Goal: Task Accomplishment & Management: Manage account settings

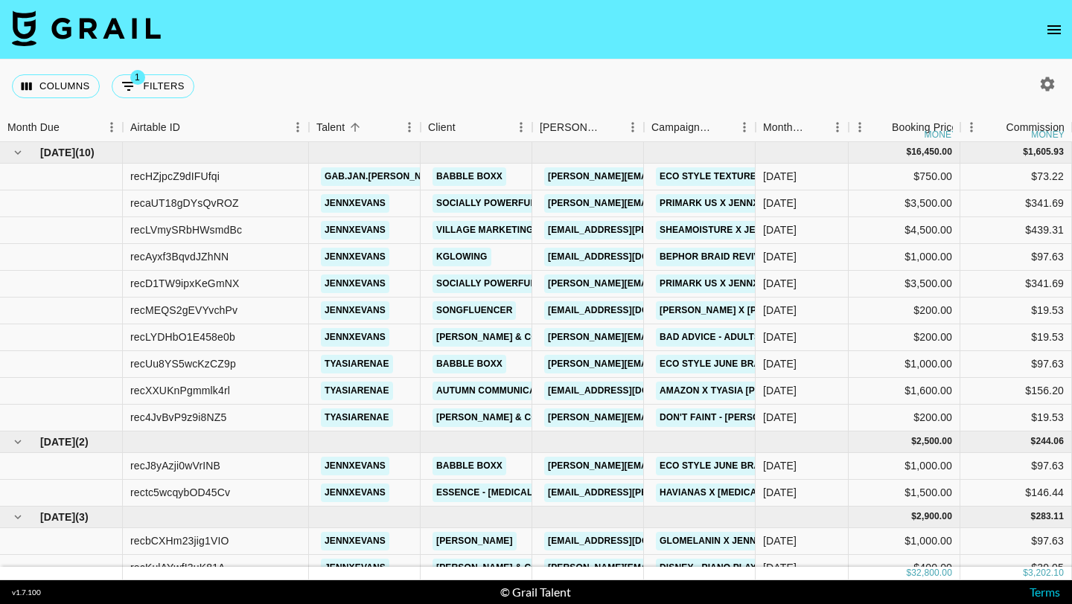
click at [1050, 85] on icon "button" at bounding box center [1048, 84] width 14 height 14
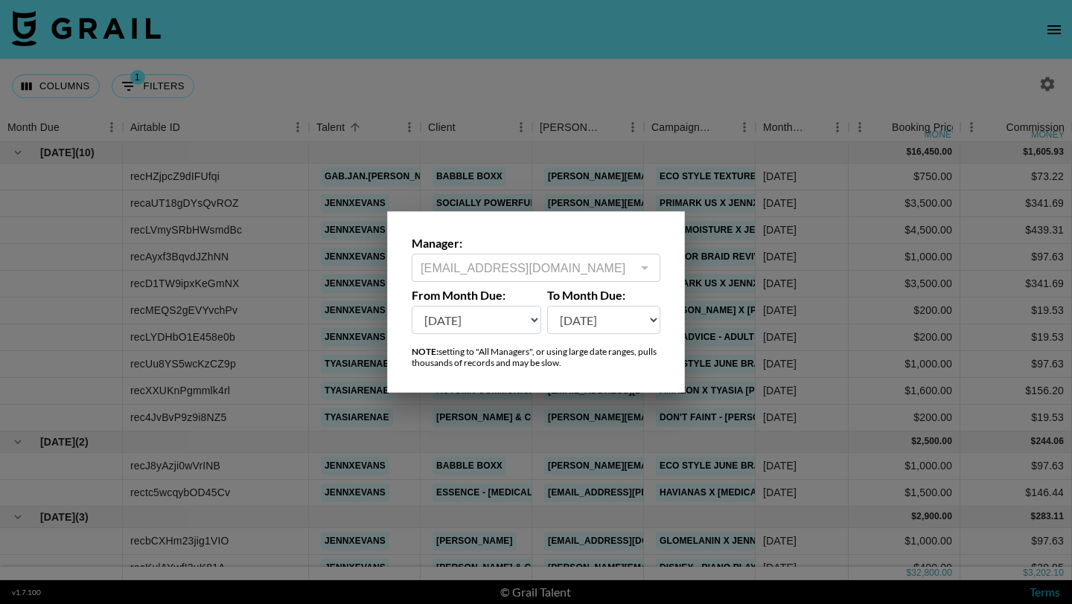
click at [499, 328] on select "[DATE] Aug '[DATE] Jun '[DATE] Apr '[DATE] Feb '[DATE] Dec '[DATE] Oct '[DATE] …" at bounding box center [477, 320] width 130 height 28
select select "[DATE]"
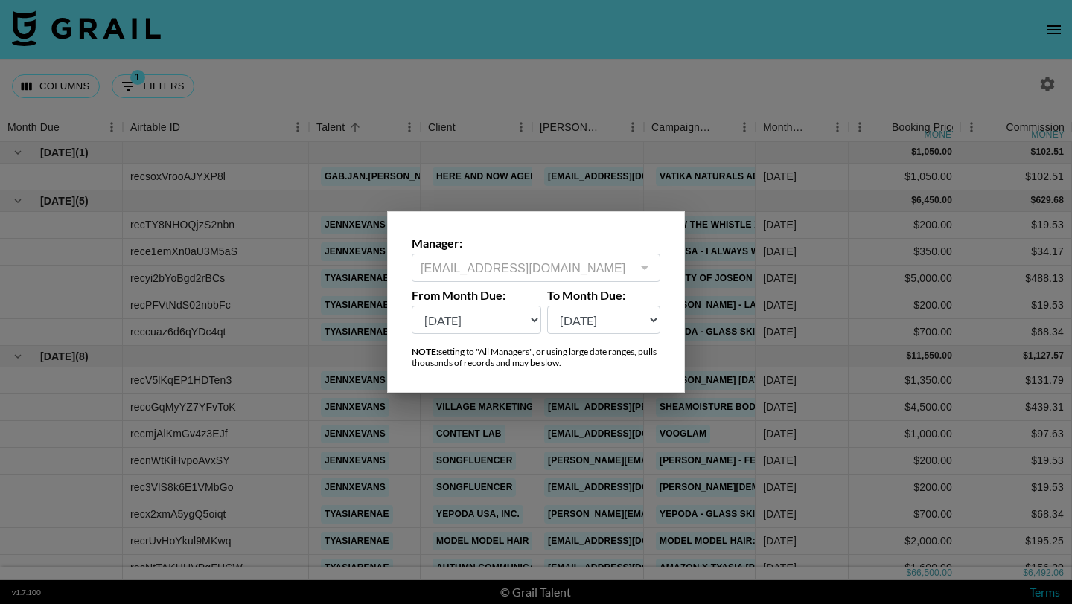
click at [753, 265] on div at bounding box center [536, 302] width 1072 height 604
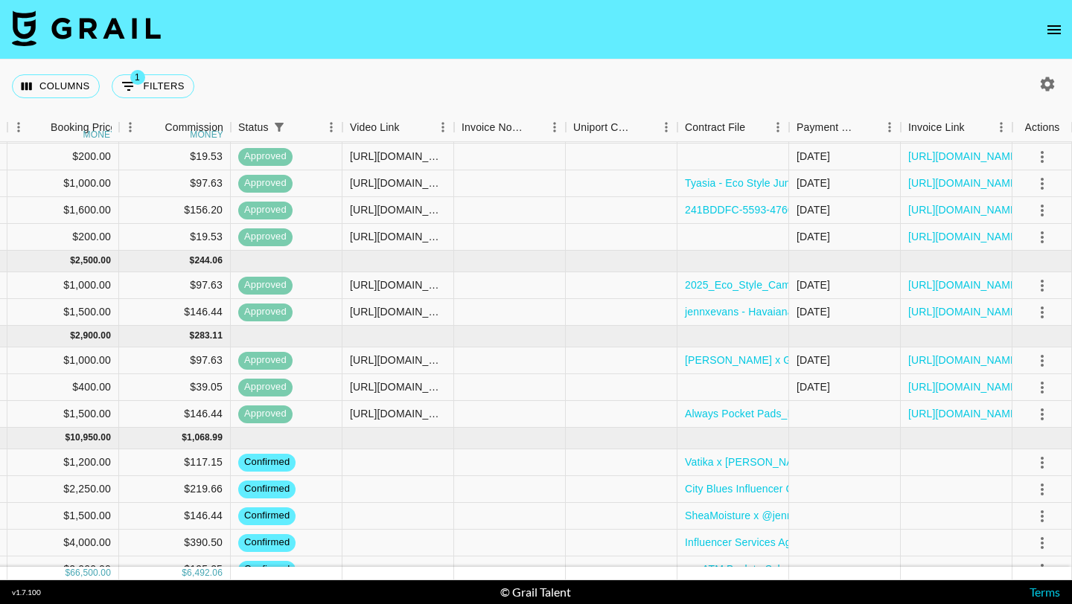
scroll to position [922, 841]
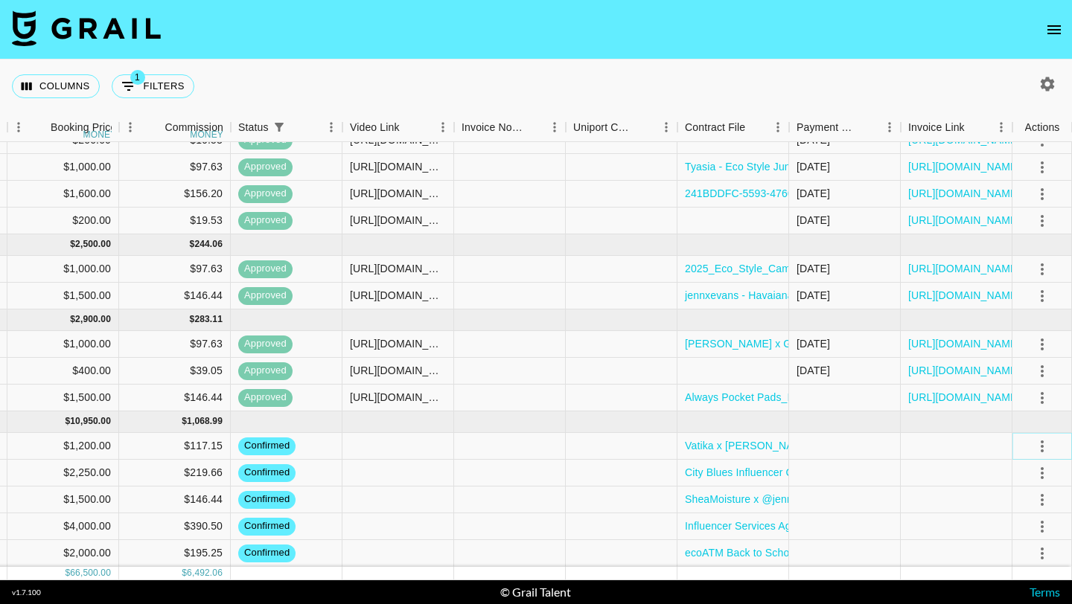
click at [1045, 447] on icon "select merge strategy" at bounding box center [1042, 447] width 18 height 18
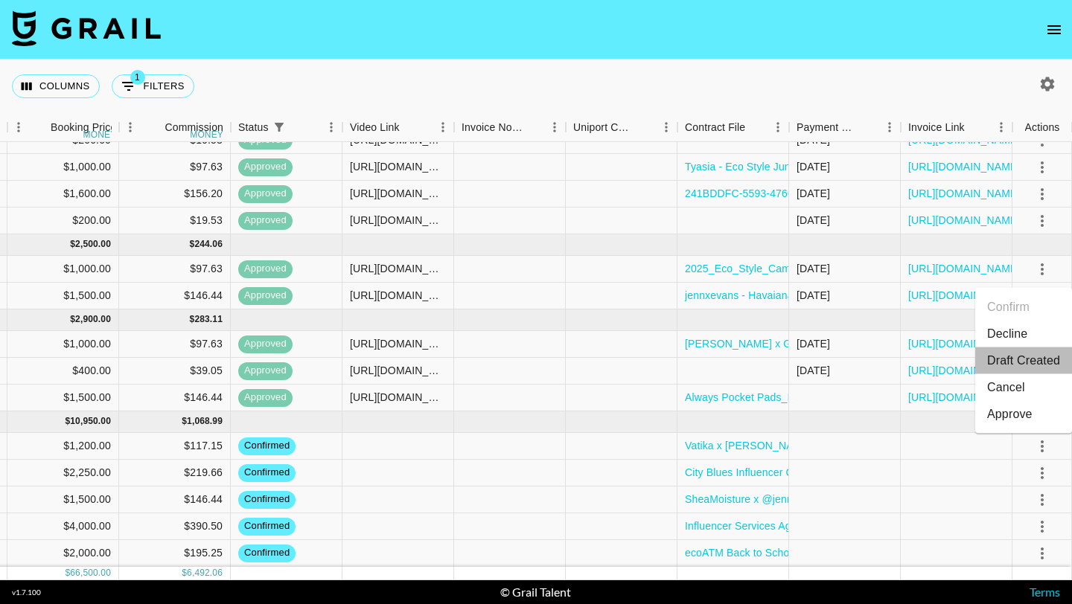
click at [1035, 360] on li "Draft Created" at bounding box center [1023, 361] width 97 height 27
click at [1041, 477] on icon "select merge strategy" at bounding box center [1042, 473] width 3 height 12
click at [1031, 391] on li "Draft Created" at bounding box center [1023, 387] width 97 height 27
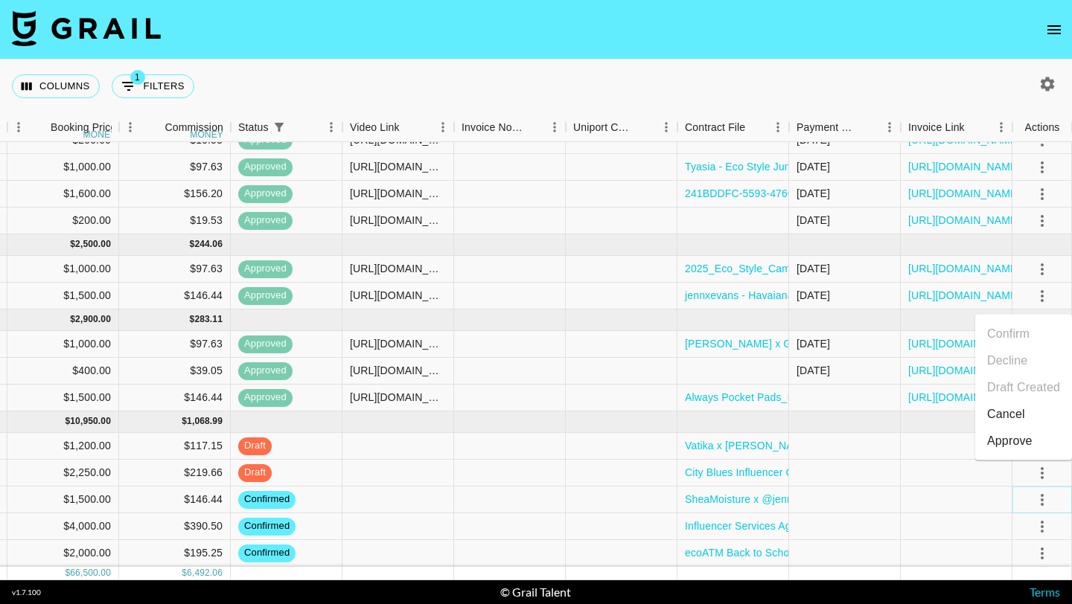
click at [1042, 496] on icon "select merge strategy" at bounding box center [1042, 500] width 18 height 18
click at [1032, 424] on li "Draft Created" at bounding box center [1023, 414] width 97 height 27
click at [1044, 526] on icon "select merge strategy" at bounding box center [1042, 527] width 18 height 18
click at [1034, 449] on li "Draft Created" at bounding box center [1023, 441] width 97 height 27
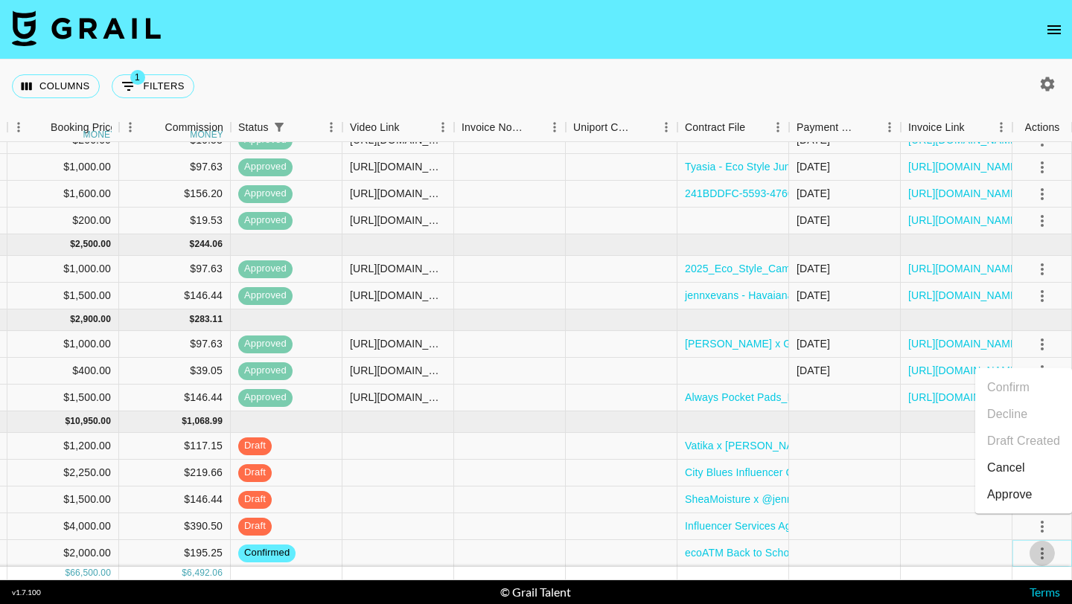
click at [1050, 558] on icon "select merge strategy" at bounding box center [1042, 554] width 18 height 18
click at [866, 566] on div at bounding box center [845, 553] width 112 height 27
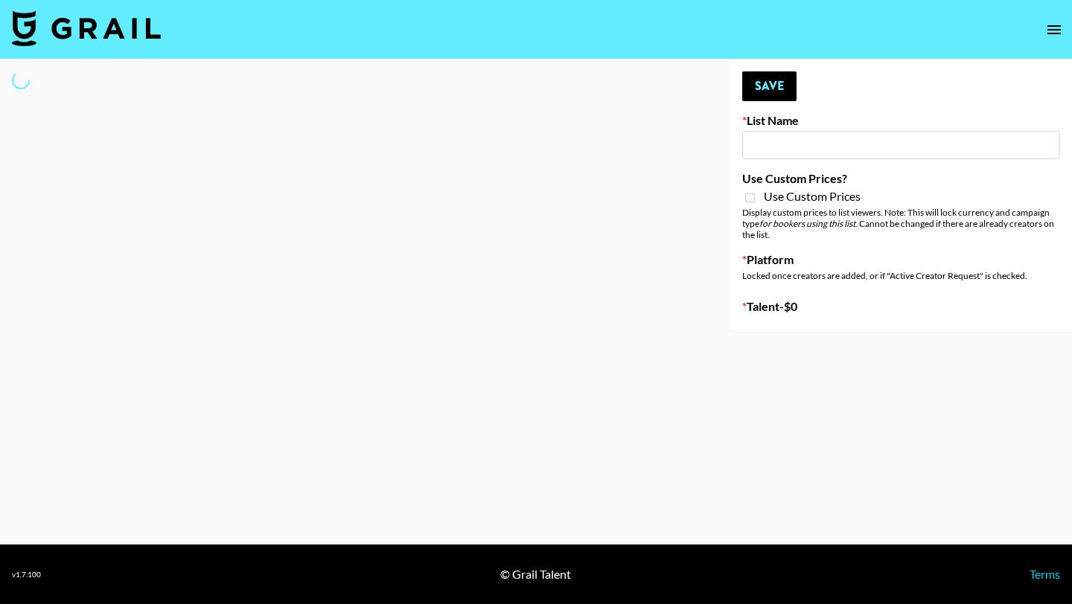
select select "Song"
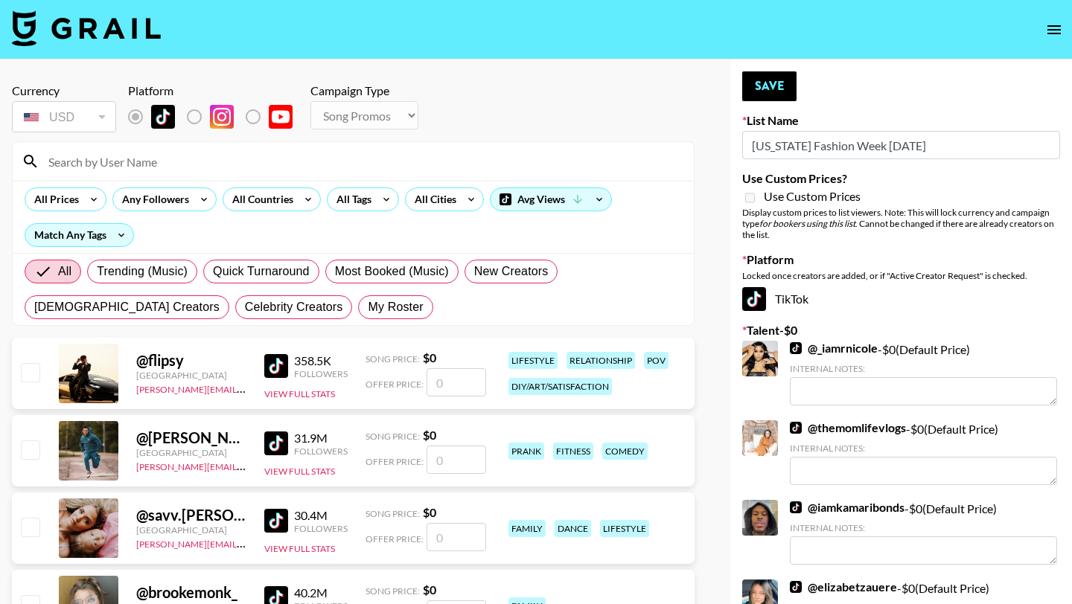
type input "New York Fashion Week Sep 25"
click at [194, 162] on input at bounding box center [361, 162] width 645 height 24
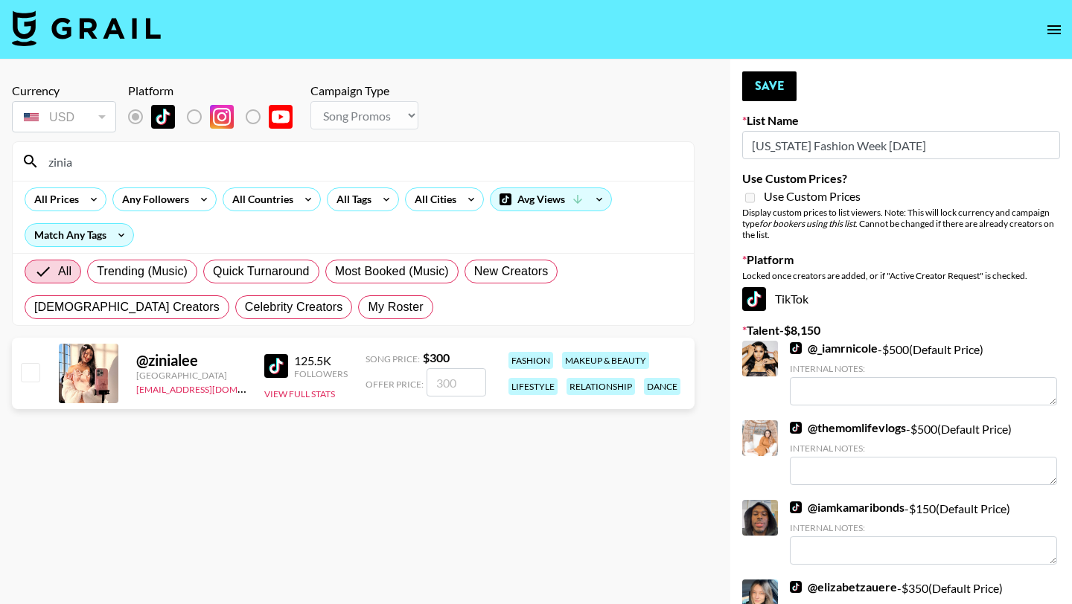
type input "zinia"
click at [451, 383] on input "number" at bounding box center [457, 382] width 60 height 28
type input "3"
checkbox input "true"
type input "300"
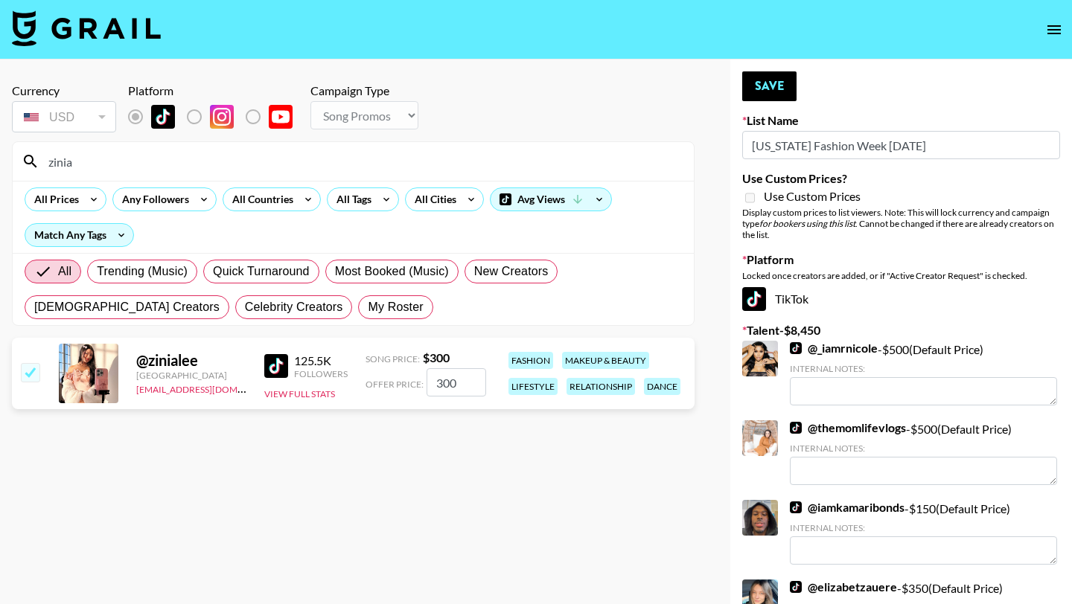
click at [197, 170] on input "zinia" at bounding box center [361, 162] width 645 height 24
click at [197, 162] on input "zinia" at bounding box center [361, 162] width 645 height 24
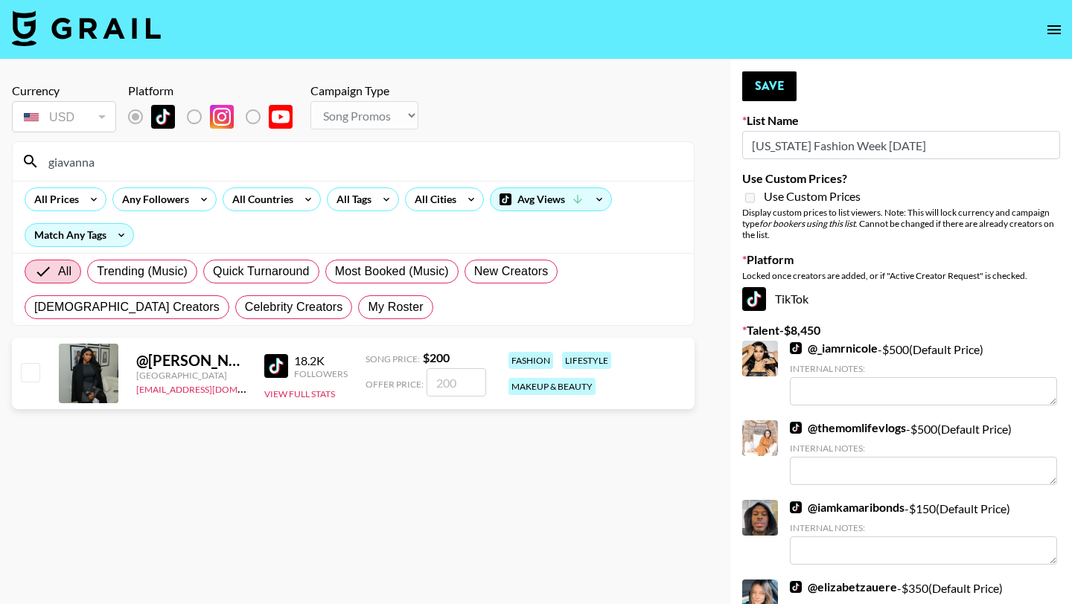
type input "giavanna"
click at [462, 388] on input "number" at bounding box center [457, 382] width 60 height 28
checkbox input "true"
type input "200"
click at [748, 83] on button "Save" at bounding box center [769, 86] width 54 height 30
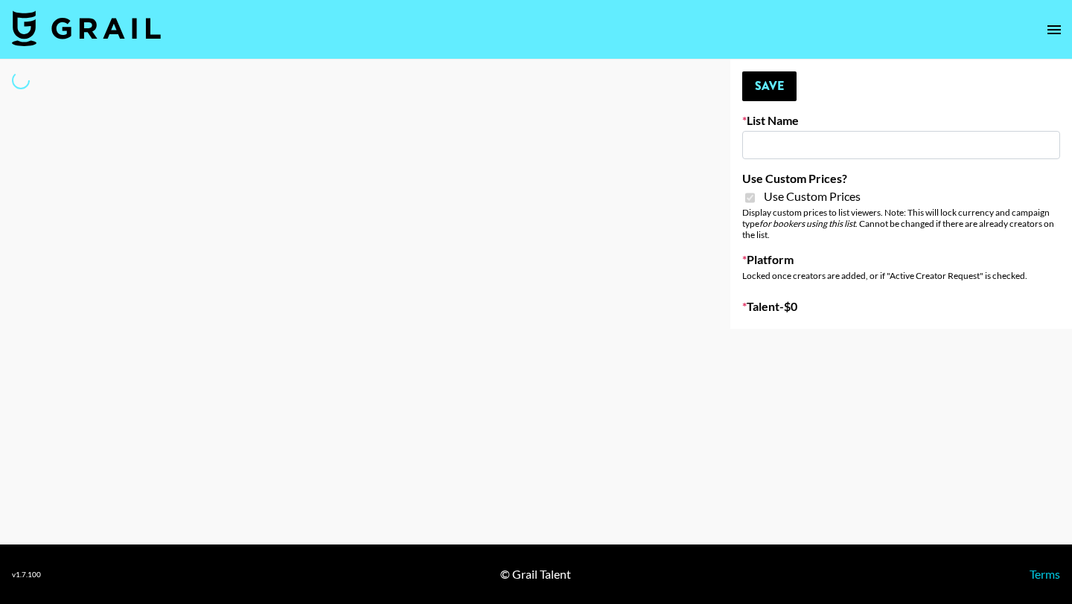
type input "Axis-Y - [DATE]"
checkbox input "true"
select select "Brand"
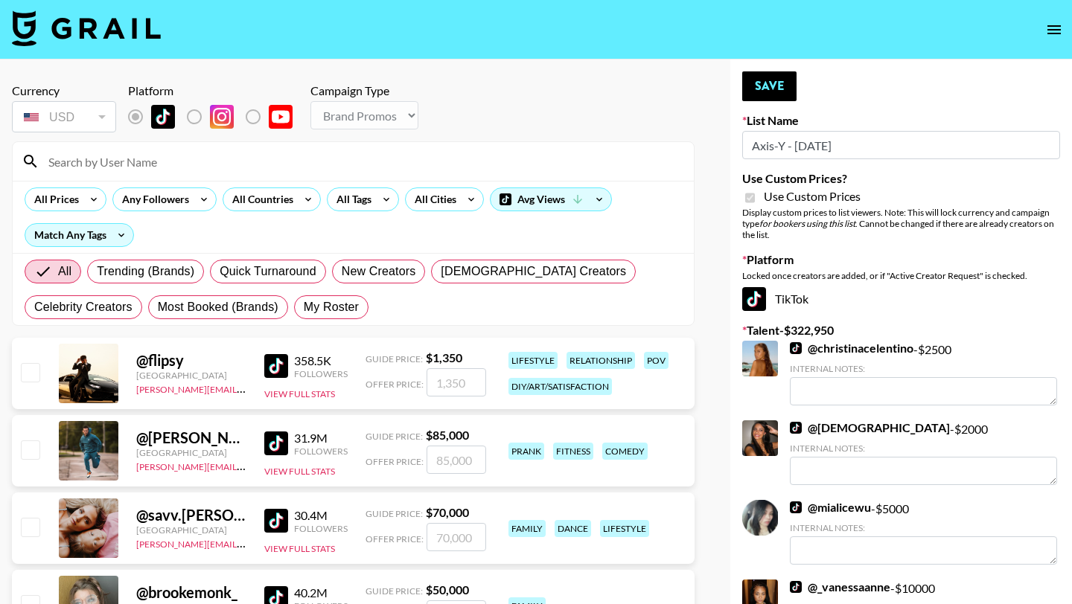
click at [367, 159] on input at bounding box center [361, 162] width 645 height 24
